Goal: Transaction & Acquisition: Purchase product/service

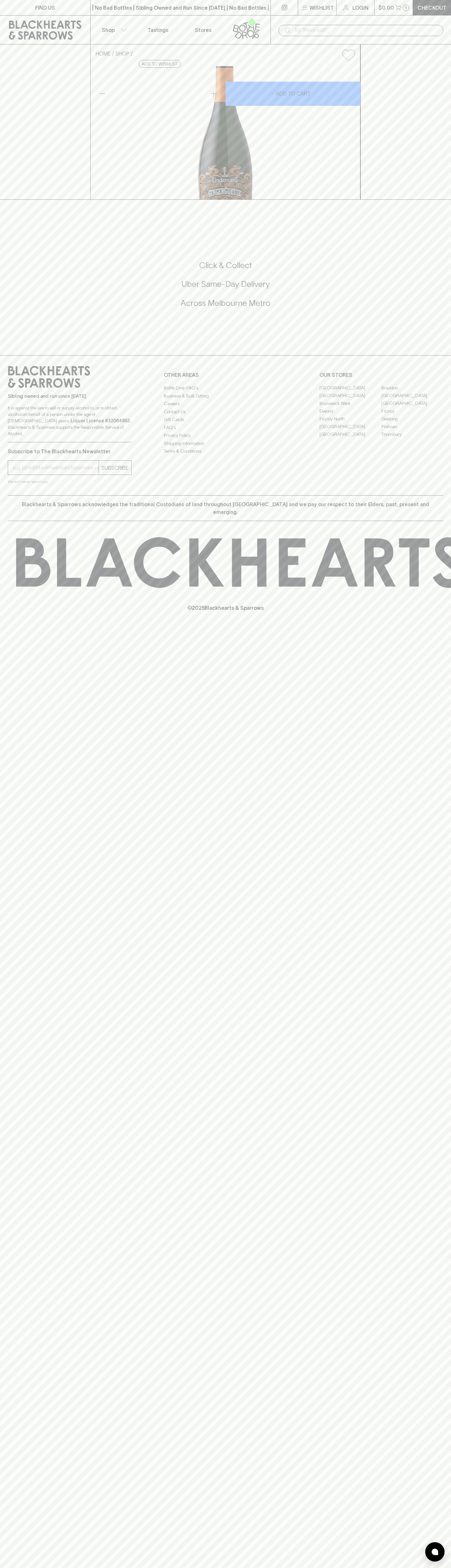
click at [310, 19] on div "​" at bounding box center [361, 30] width 181 height 29
click at [424, 341] on div "Click & Collect Uber Same-Day Delivery Across [GEOGRAPHIC_DATA] Metro" at bounding box center [226, 288] width 436 height 108
click at [118, 1567] on html "FIND US | No Bad Bottles | Sibling Owned and Run Since [DATE] | No Bad Bottles …" at bounding box center [225, 784] width 451 height 1568
click at [7, 901] on div "FIND US | No Bad Bottles | Sibling Owned and Run Since [DATE] | No Bad Bottles …" at bounding box center [225, 784] width 451 height 1568
